Goal: Navigation & Orientation: Understand site structure

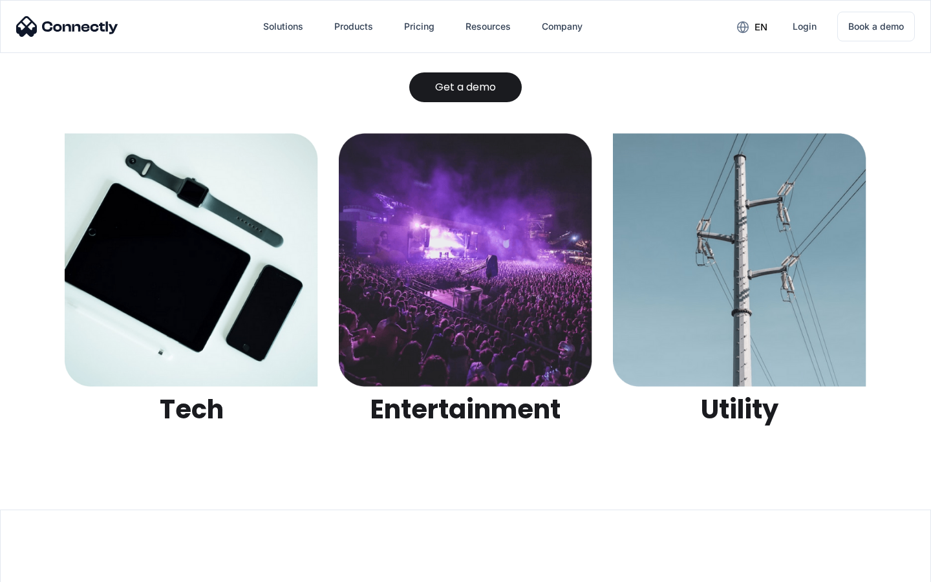
scroll to position [4081, 0]
